Goal: Transaction & Acquisition: Purchase product/service

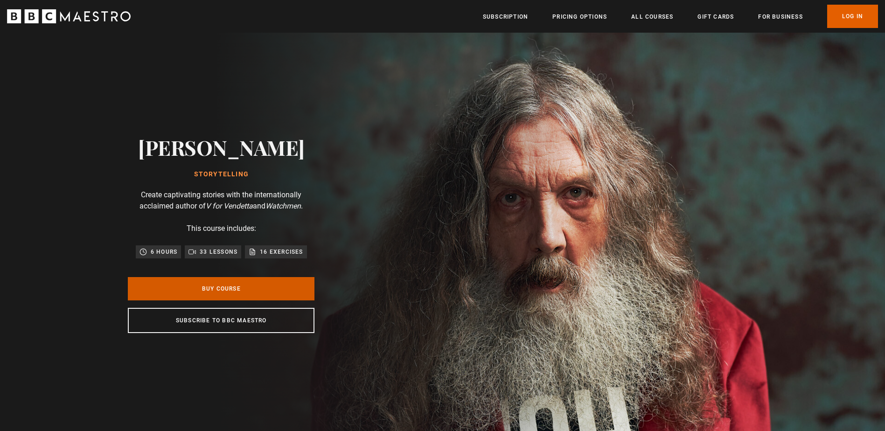
click at [255, 282] on link "Buy Course" at bounding box center [221, 288] width 187 height 23
